Goal: Use online tool/utility: Utilize a website feature to perform a specific function

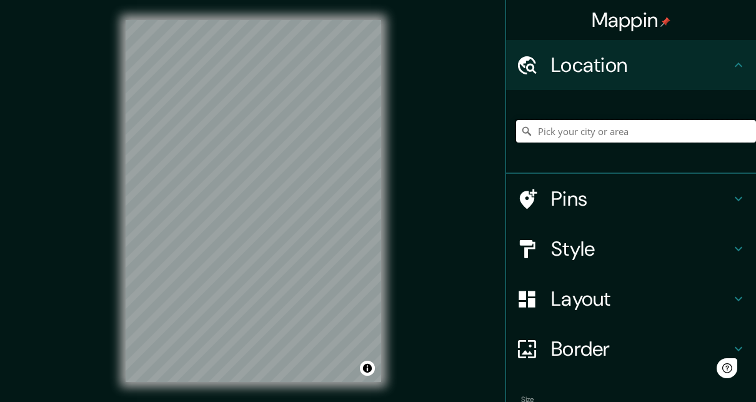
click at [601, 121] on input "Pick your city or area" at bounding box center [636, 131] width 240 height 23
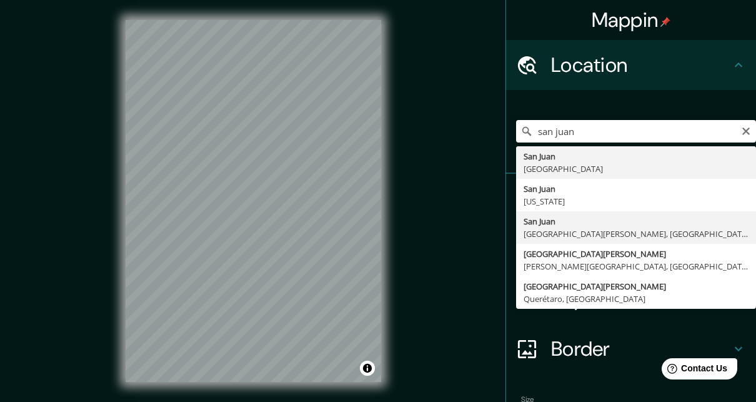
type input "[GEOGRAPHIC_DATA][PERSON_NAME], [GEOGRAPHIC_DATA][PERSON_NAME], [GEOGRAPHIC_DAT…"
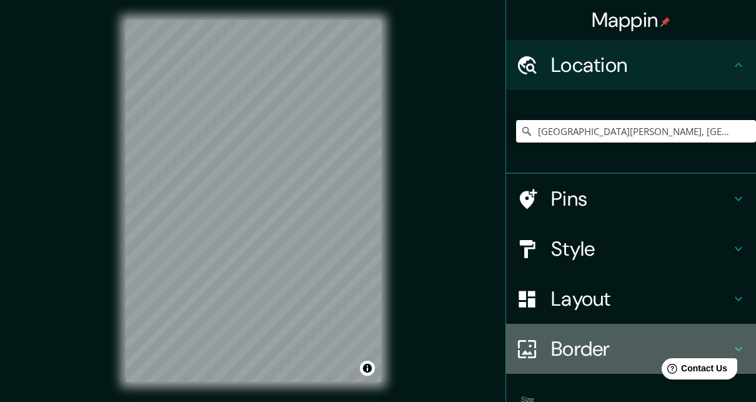
click at [626, 336] on h4 "Border" at bounding box center [641, 348] width 180 height 25
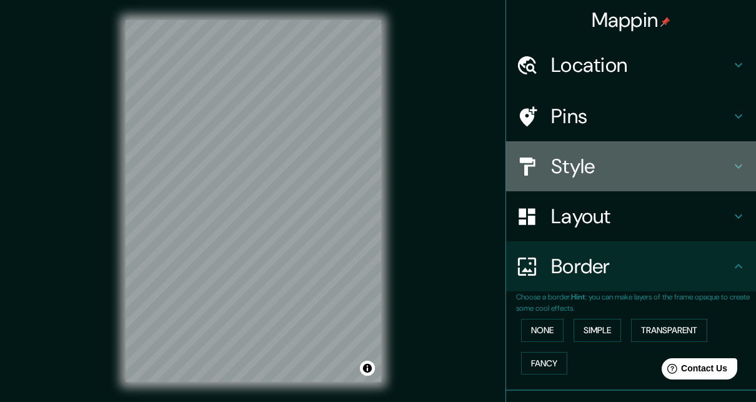
click at [647, 154] on h4 "Style" at bounding box center [641, 166] width 180 height 25
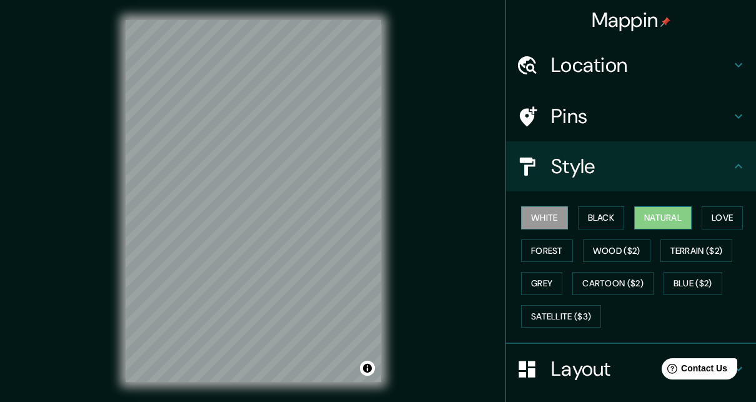
click at [654, 206] on button "Natural" at bounding box center [663, 217] width 58 height 23
click at [588, 356] on h4 "Layout" at bounding box center [641, 368] width 180 height 25
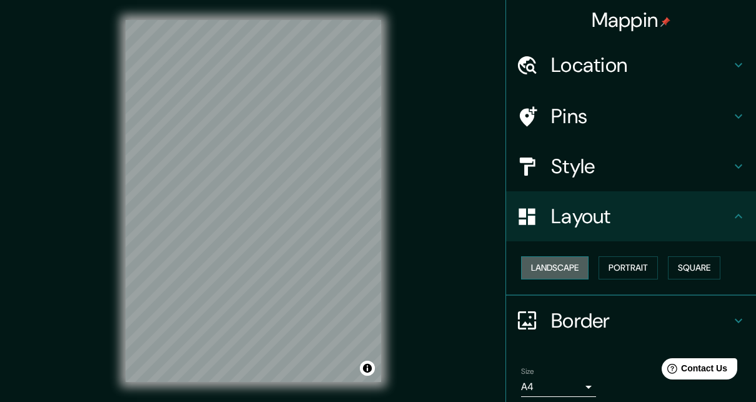
click at [553, 256] on button "Landscape" at bounding box center [555, 267] width 68 height 23
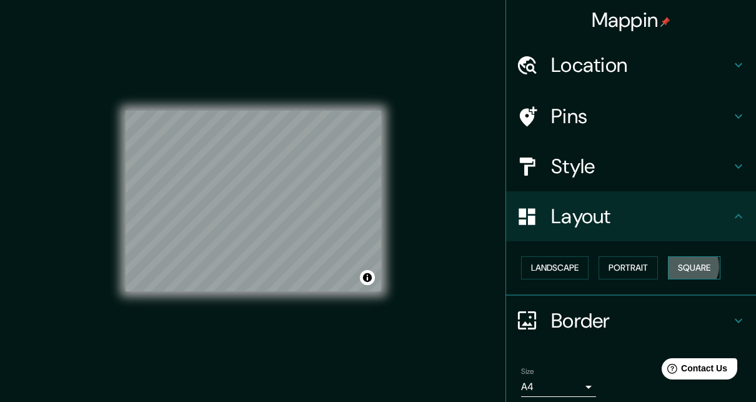
click at [671, 256] on button "Square" at bounding box center [694, 267] width 53 height 23
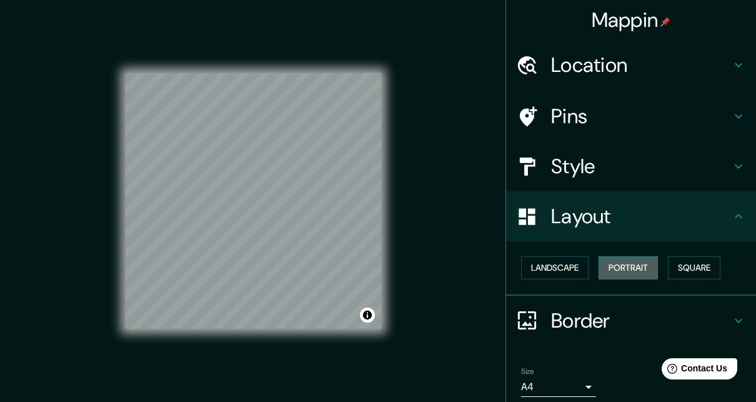
click at [628, 256] on button "Portrait" at bounding box center [628, 267] width 59 height 23
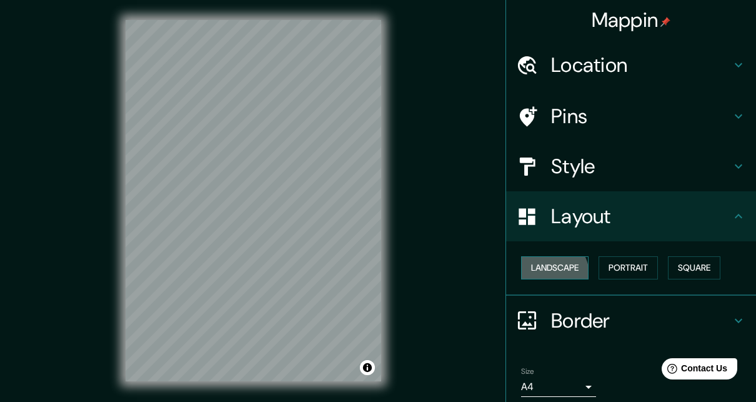
click at [539, 256] on button "Landscape" at bounding box center [555, 267] width 68 height 23
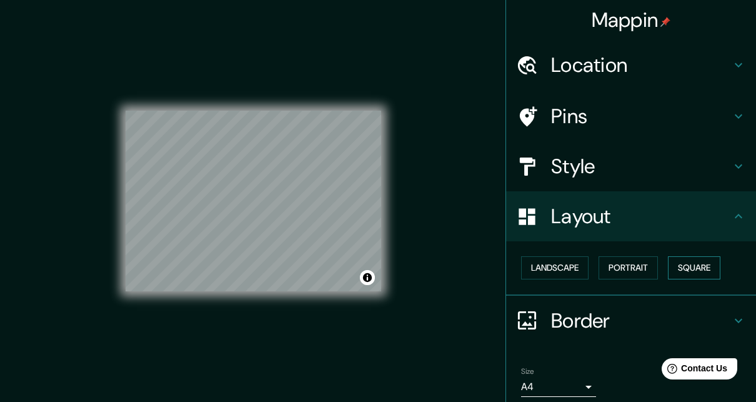
click at [689, 256] on button "Square" at bounding box center [694, 267] width 53 height 23
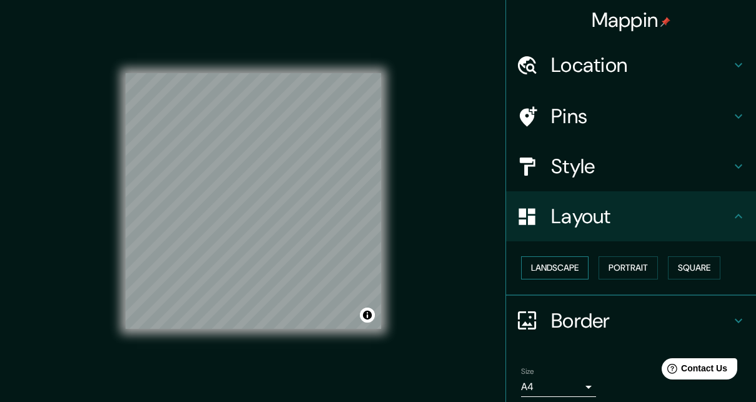
click at [538, 256] on button "Landscape" at bounding box center [555, 267] width 68 height 23
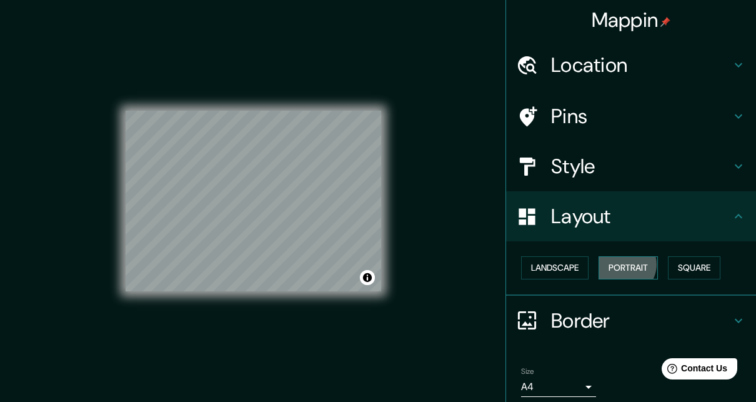
click at [612, 256] on button "Portrait" at bounding box center [628, 267] width 59 height 23
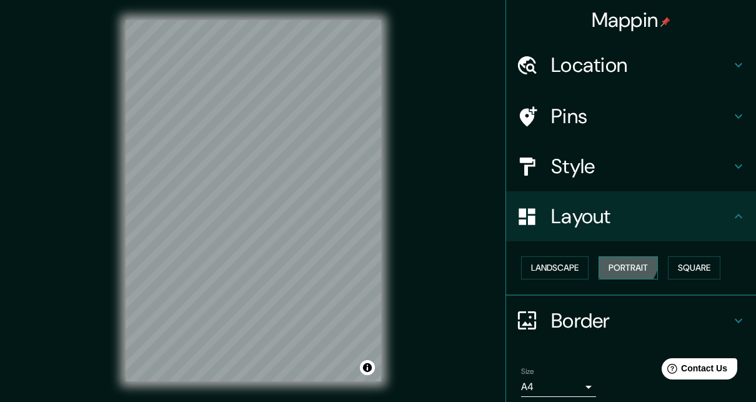
click at [613, 256] on button "Portrait" at bounding box center [628, 267] width 59 height 23
click at [674, 256] on button "Square" at bounding box center [694, 267] width 53 height 23
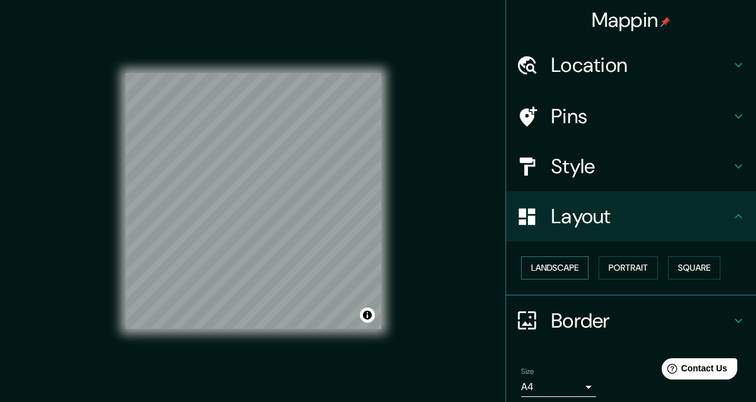
click at [549, 256] on button "Landscape" at bounding box center [555, 267] width 68 height 23
